Goal: Task Accomplishment & Management: Manage account settings

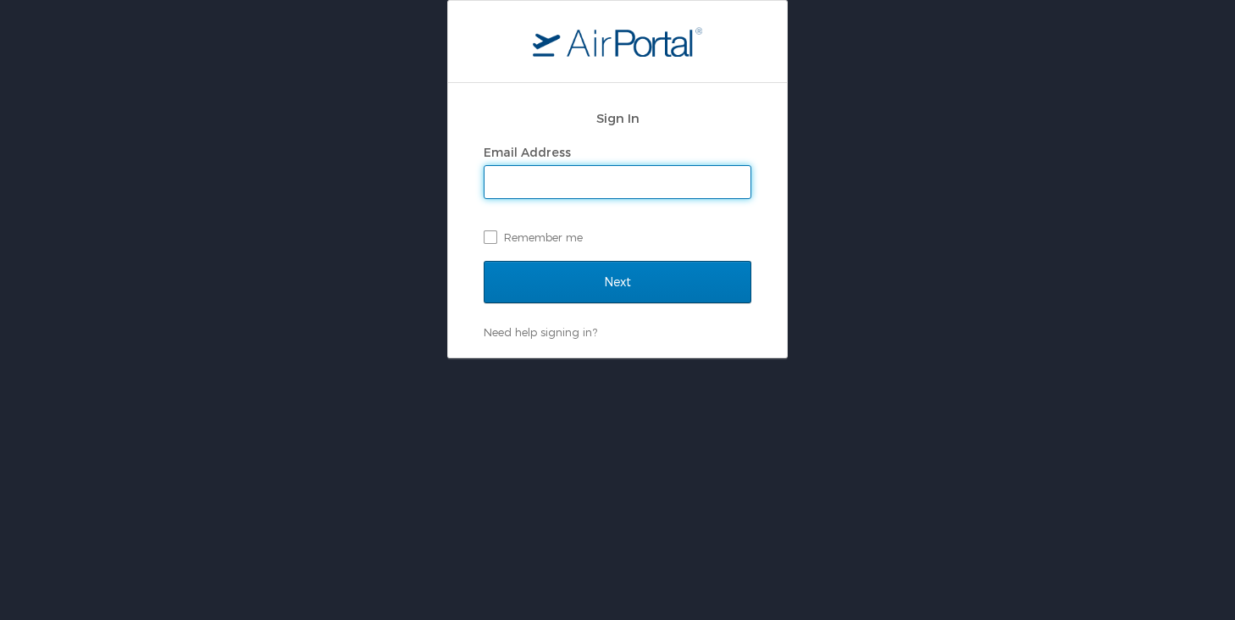
click at [523, 185] on input "Email Address" at bounding box center [618, 182] width 266 height 32
type input "karen.skinazi@gmail.com"
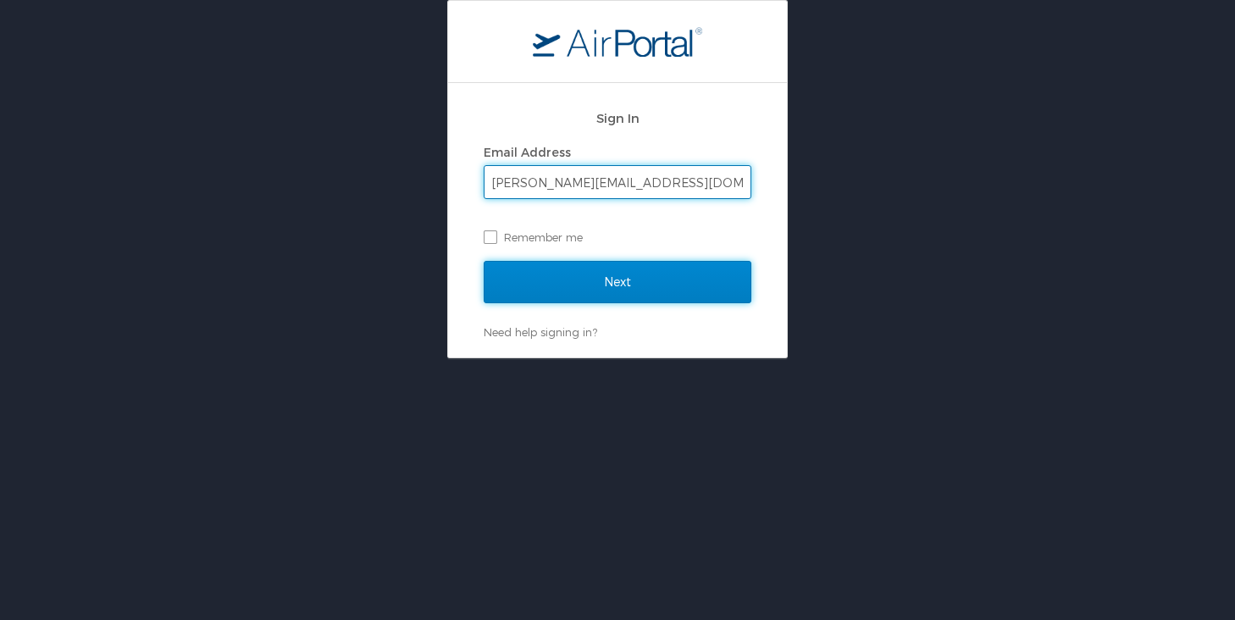
click at [575, 290] on input "Next" at bounding box center [618, 282] width 268 height 42
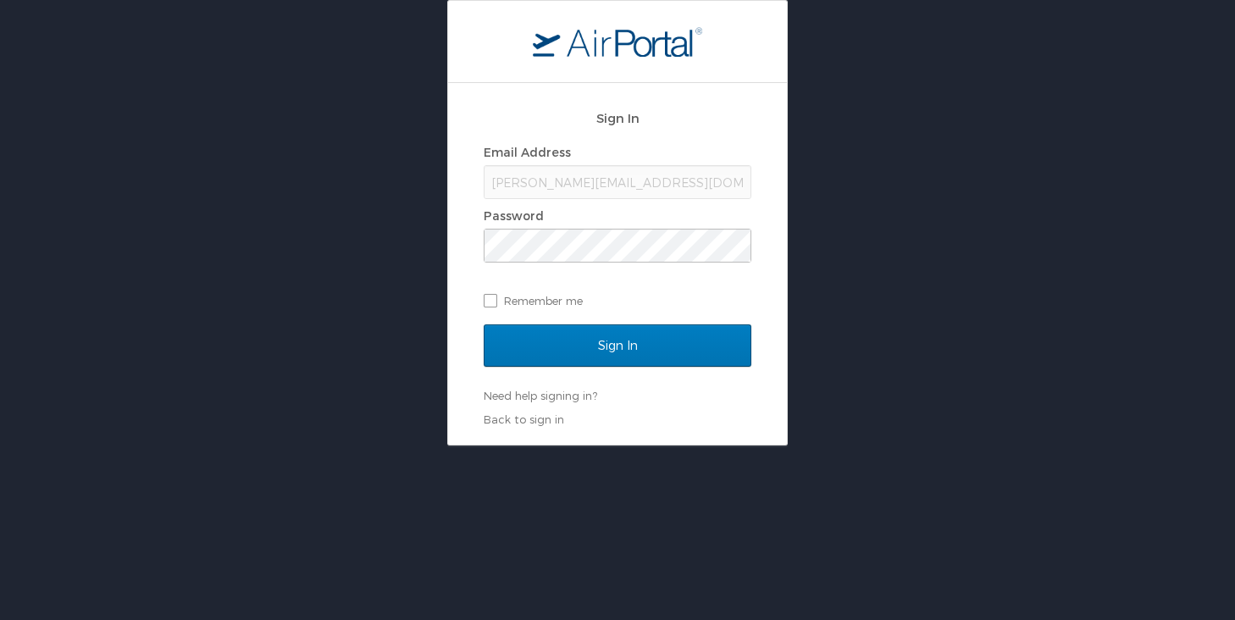
click at [645, 185] on div "karen.skinazi@gmail.com" at bounding box center [618, 182] width 268 height 34
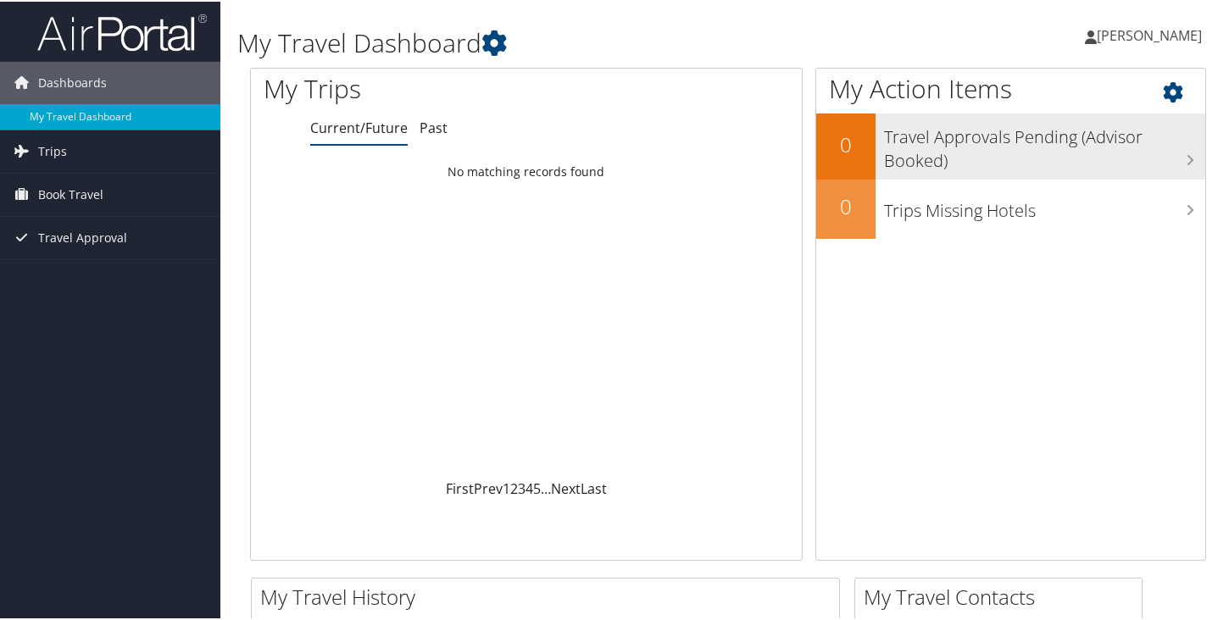
click at [961, 149] on h3 "Travel Approvals Pending (Advisor Booked)" at bounding box center [1044, 143] width 321 height 56
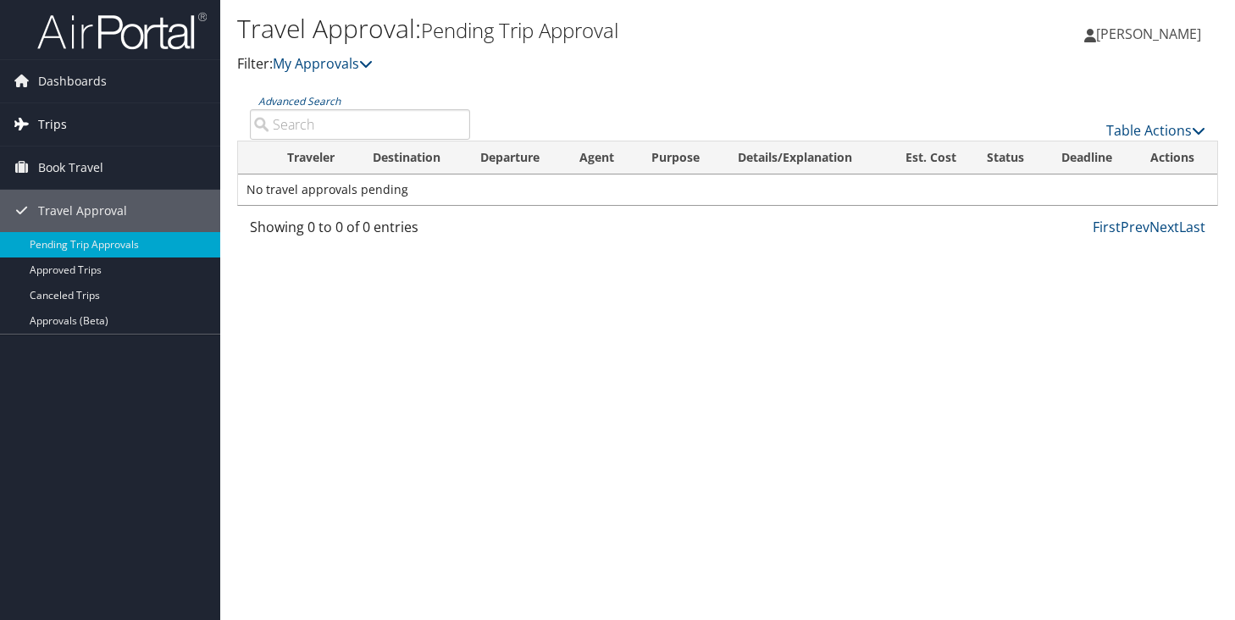
click at [51, 123] on span "Trips" at bounding box center [52, 124] width 29 height 42
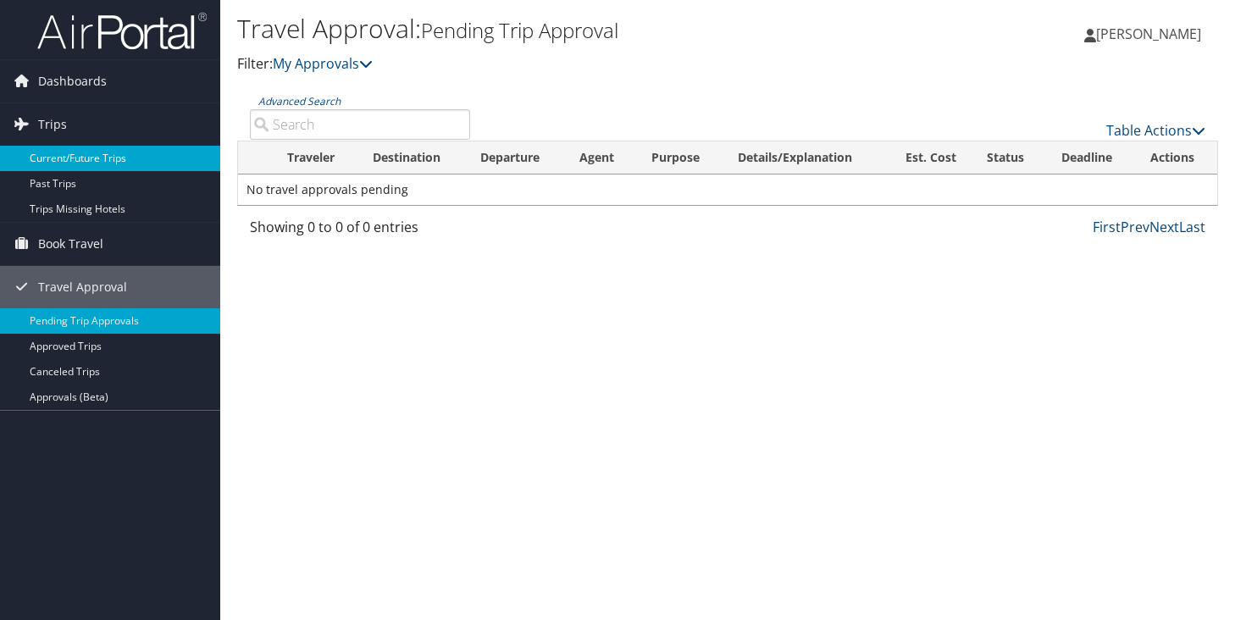
click at [51, 160] on link "Current/Future Trips" at bounding box center [110, 158] width 220 height 25
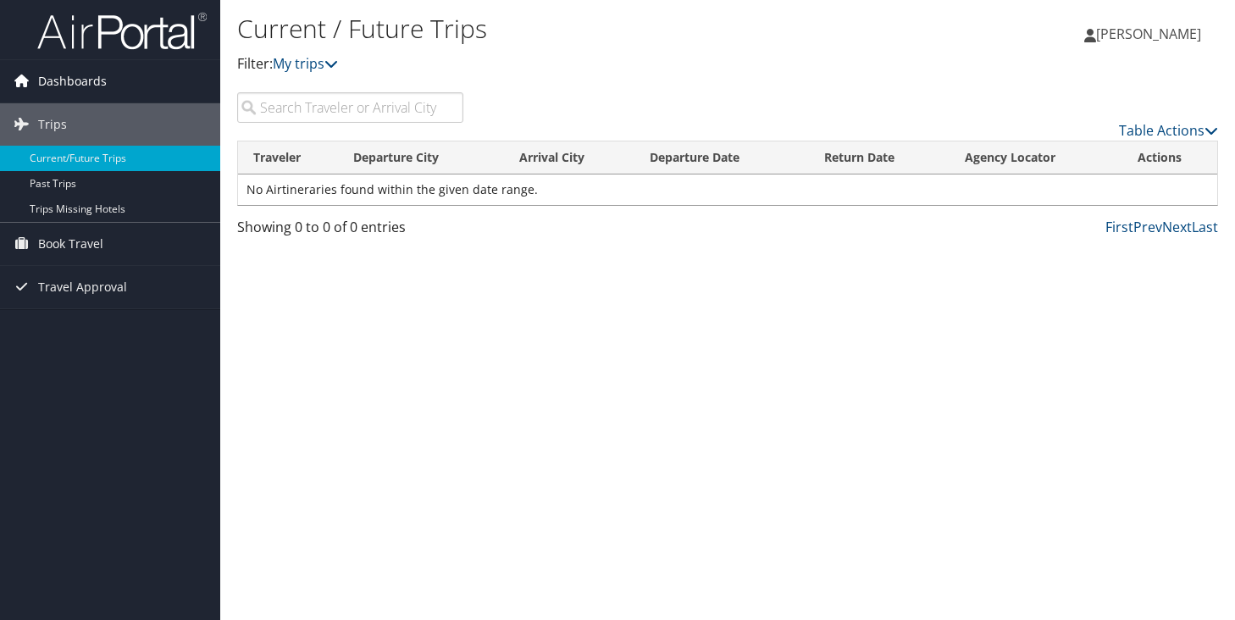
click at [84, 80] on span "Dashboards" at bounding box center [72, 81] width 69 height 42
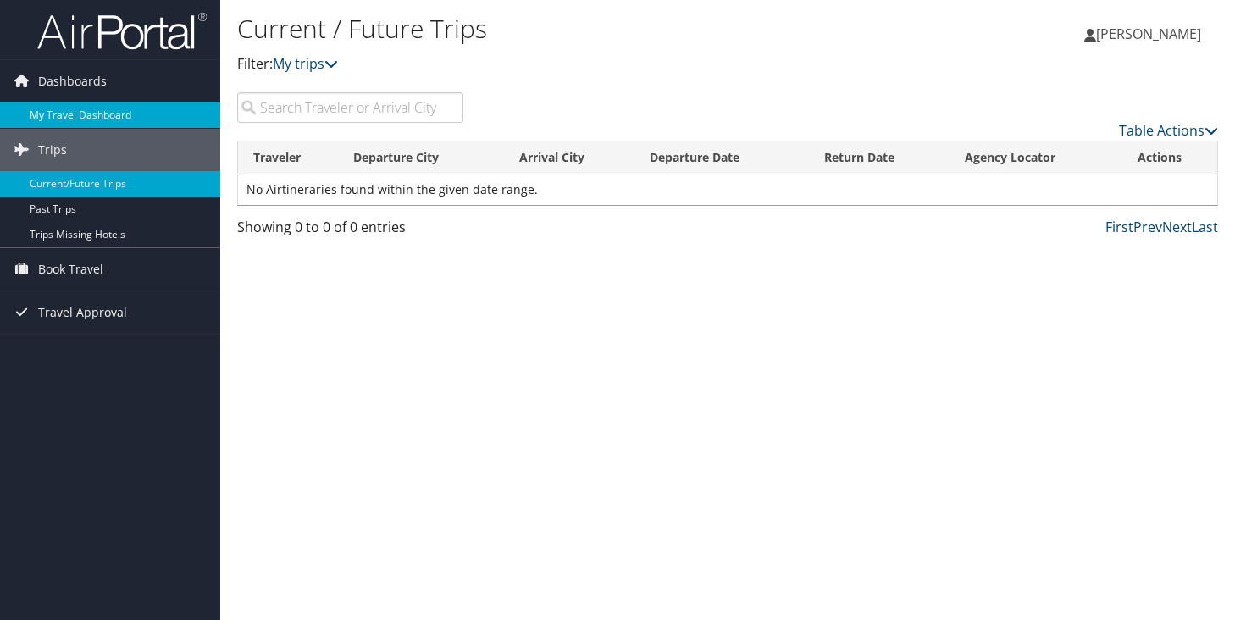
click at [62, 114] on link "My Travel Dashboard" at bounding box center [110, 115] width 220 height 25
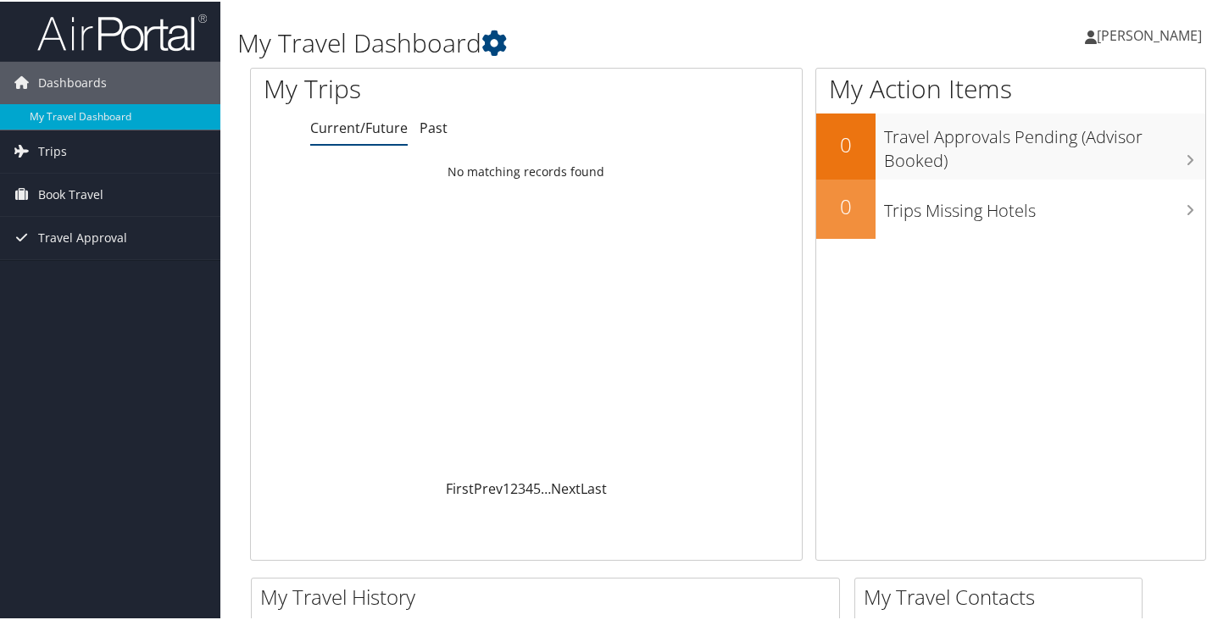
click at [1135, 30] on span "[PERSON_NAME]" at bounding box center [1148, 34] width 105 height 19
click at [1056, 149] on link "View Travel Profile" at bounding box center [1104, 150] width 189 height 29
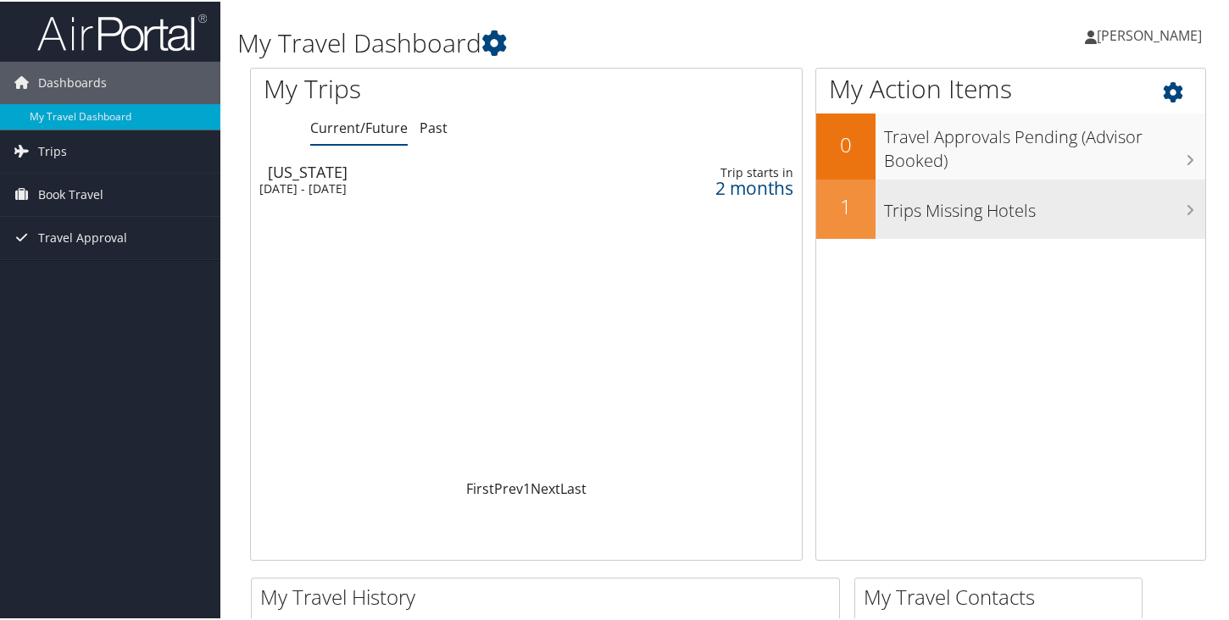
click at [885, 205] on h3 "Trips Missing Hotels" at bounding box center [1044, 205] width 321 height 32
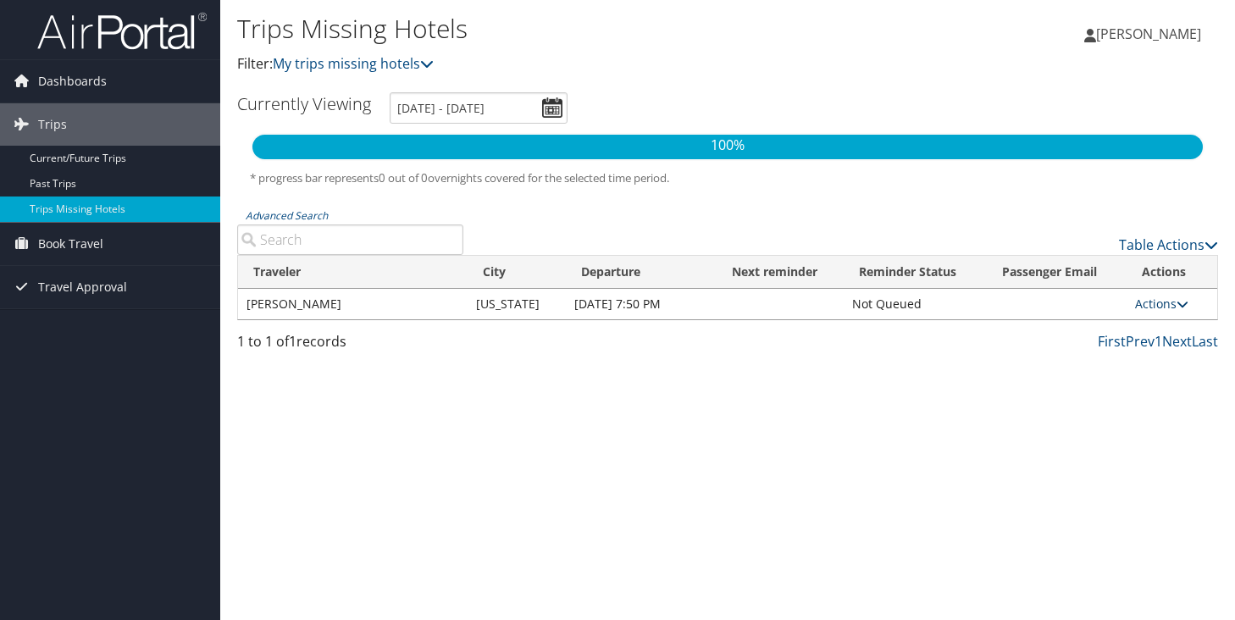
click at [1150, 302] on link "Actions" at bounding box center [1161, 304] width 53 height 16
